Goal: Information Seeking & Learning: Learn about a topic

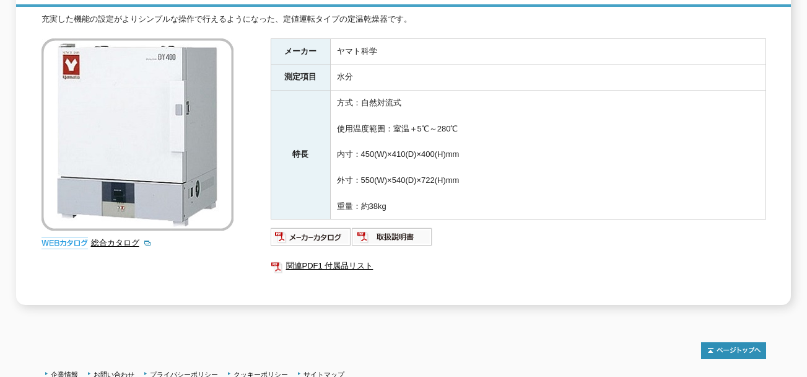
scroll to position [165, 0]
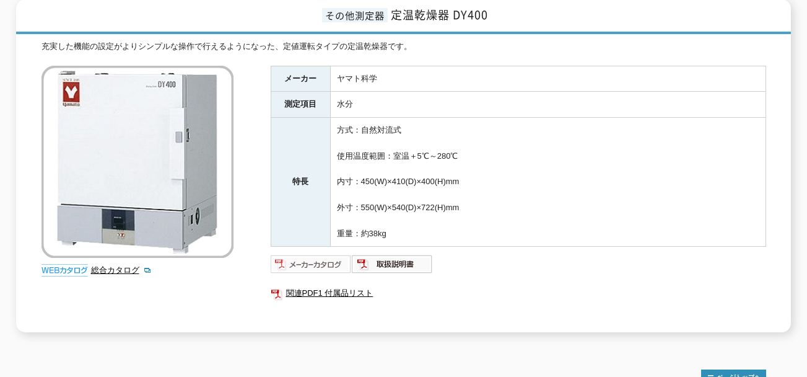
click at [325, 254] on img at bounding box center [311, 264] width 81 height 20
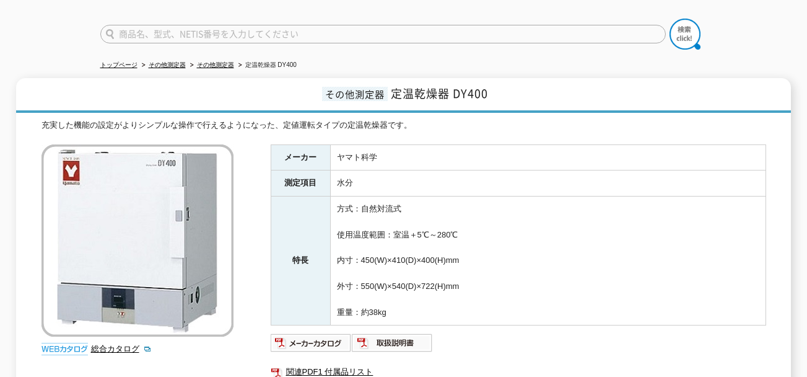
scroll to position [0, 0]
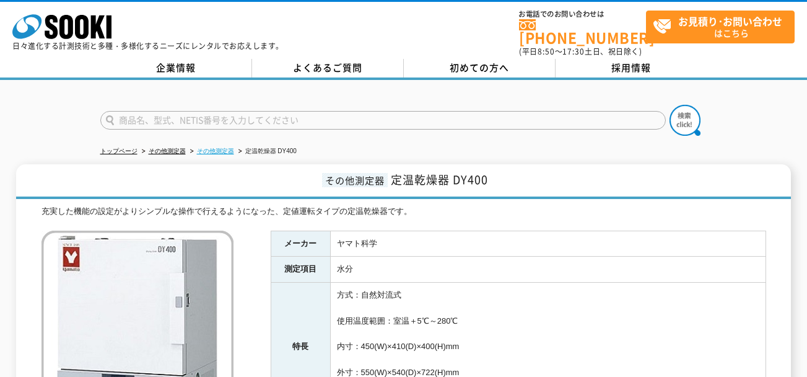
click at [208, 147] on link "その他測定器" at bounding box center [215, 150] width 37 height 7
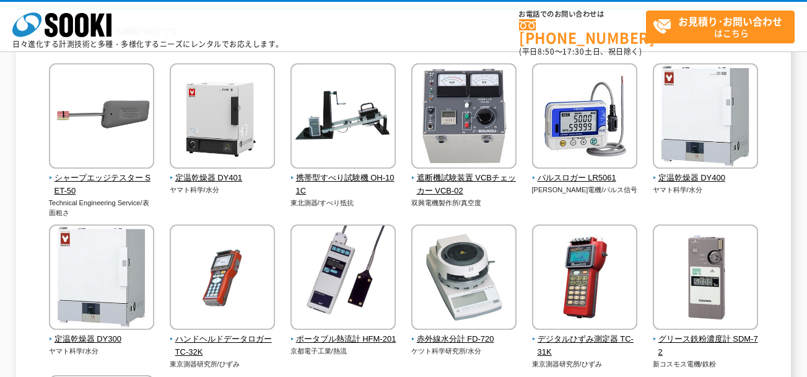
scroll to position [112, 0]
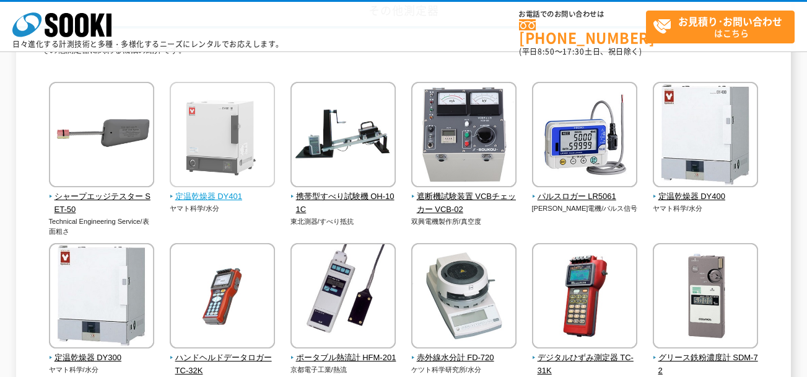
click at [188, 176] on img at bounding box center [222, 136] width 105 height 108
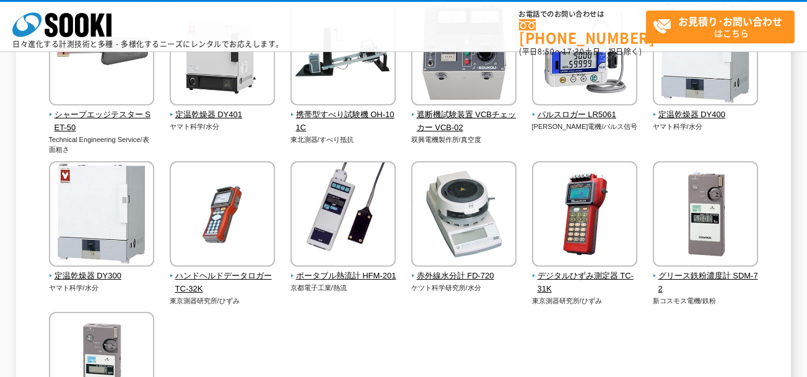
scroll to position [174, 0]
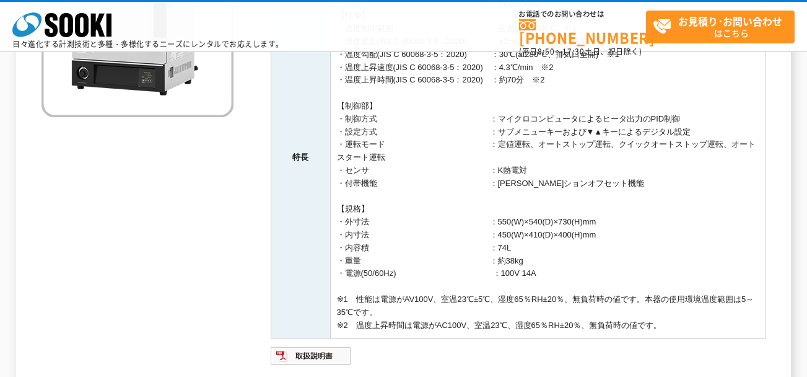
scroll to position [62, 0]
